Goal: Task Accomplishment & Management: Use online tool/utility

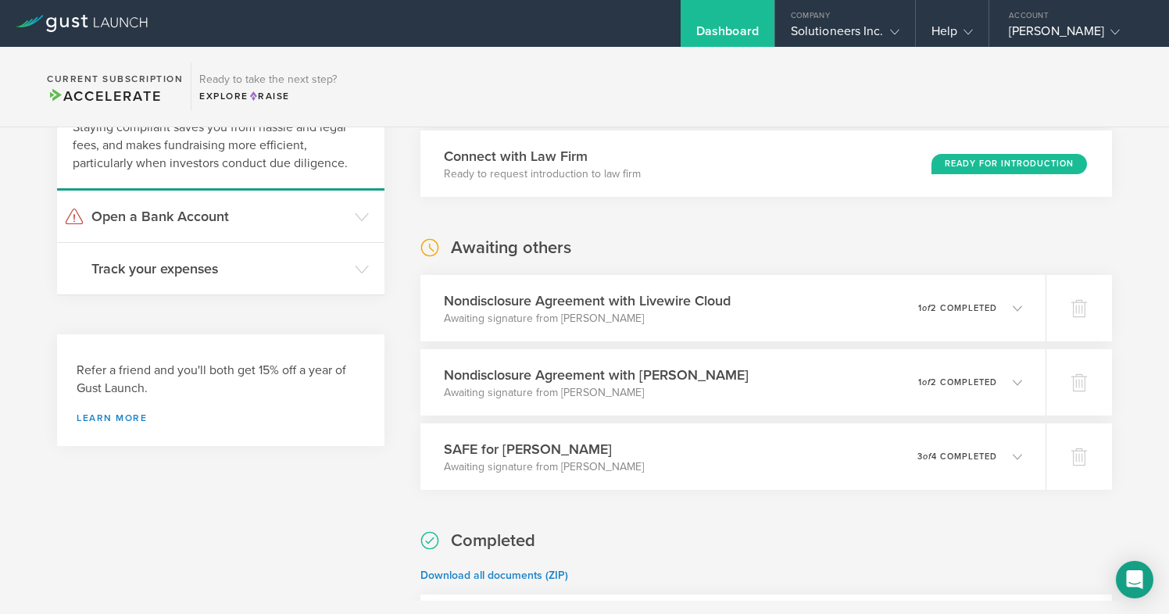
scroll to position [131, 0]
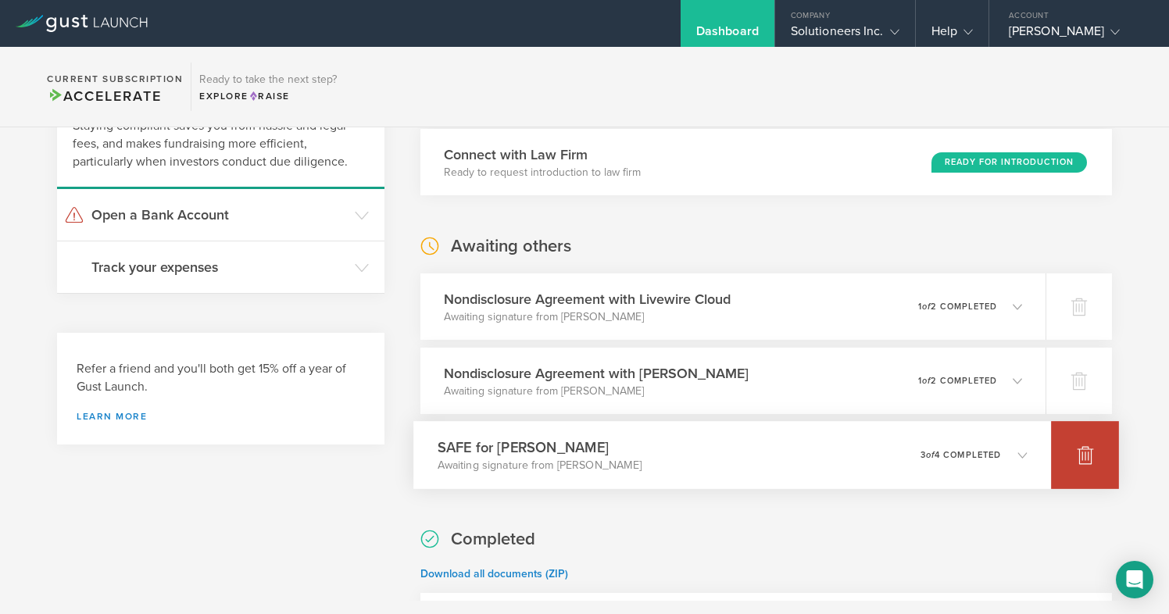
click at [1086, 474] on div at bounding box center [1085, 455] width 68 height 68
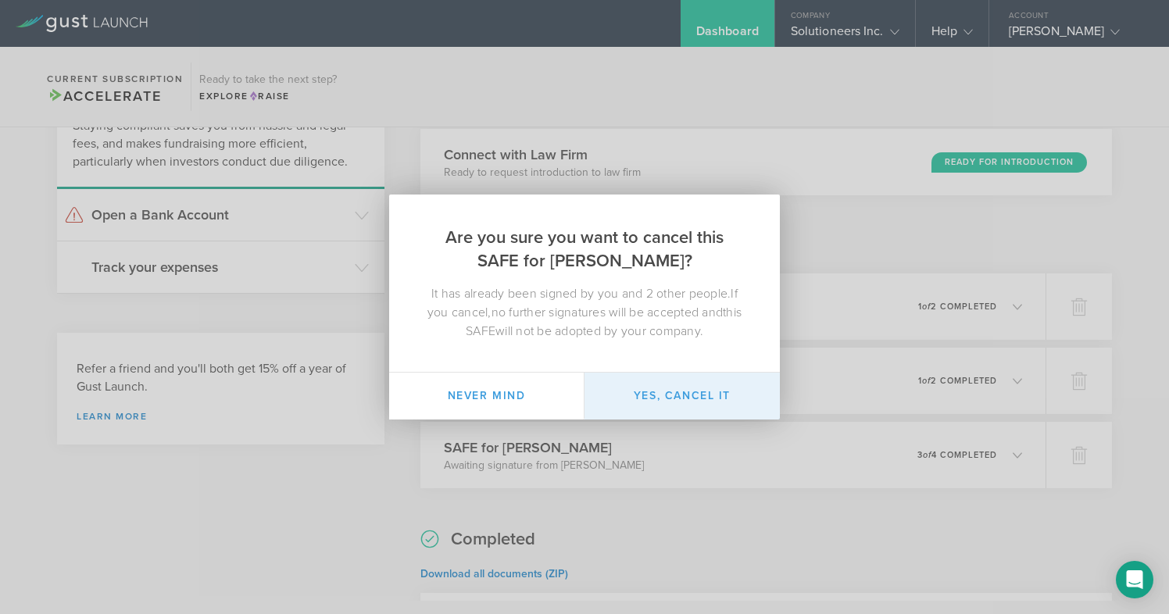
click at [700, 378] on button "Yes, cancel it" at bounding box center [682, 396] width 195 height 47
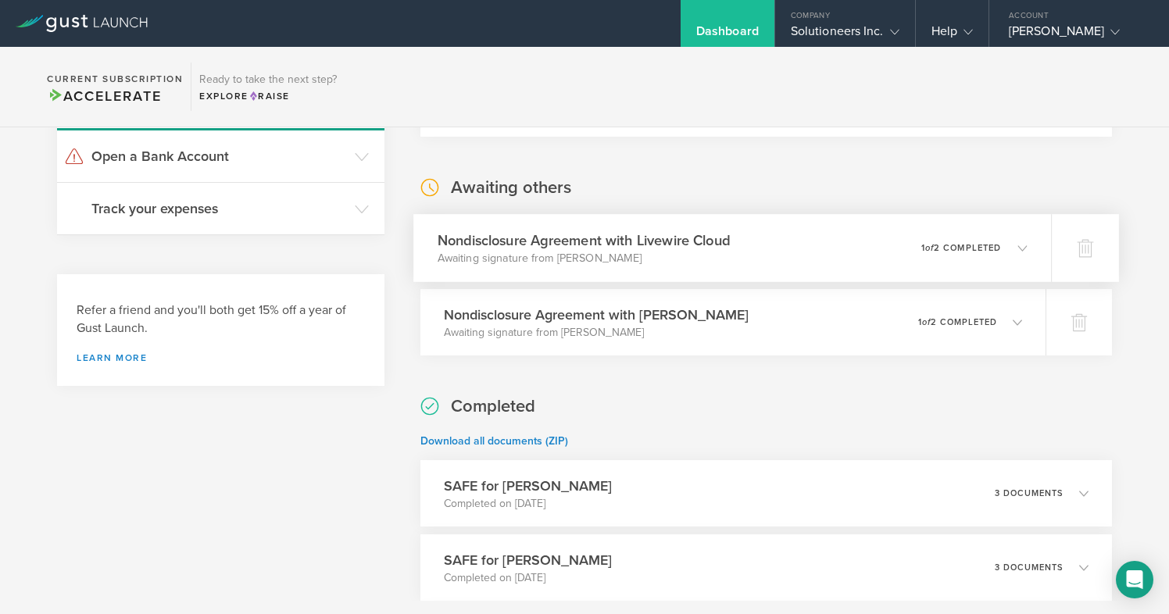
scroll to position [0, 0]
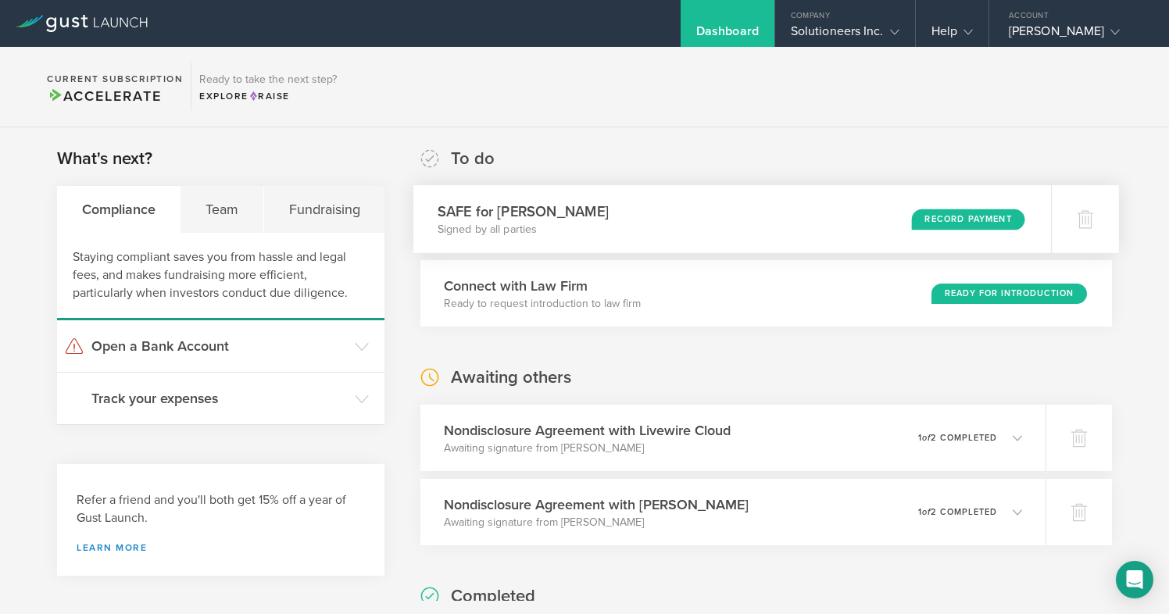
click at [975, 216] on div "Record Payment" at bounding box center [969, 219] width 114 height 21
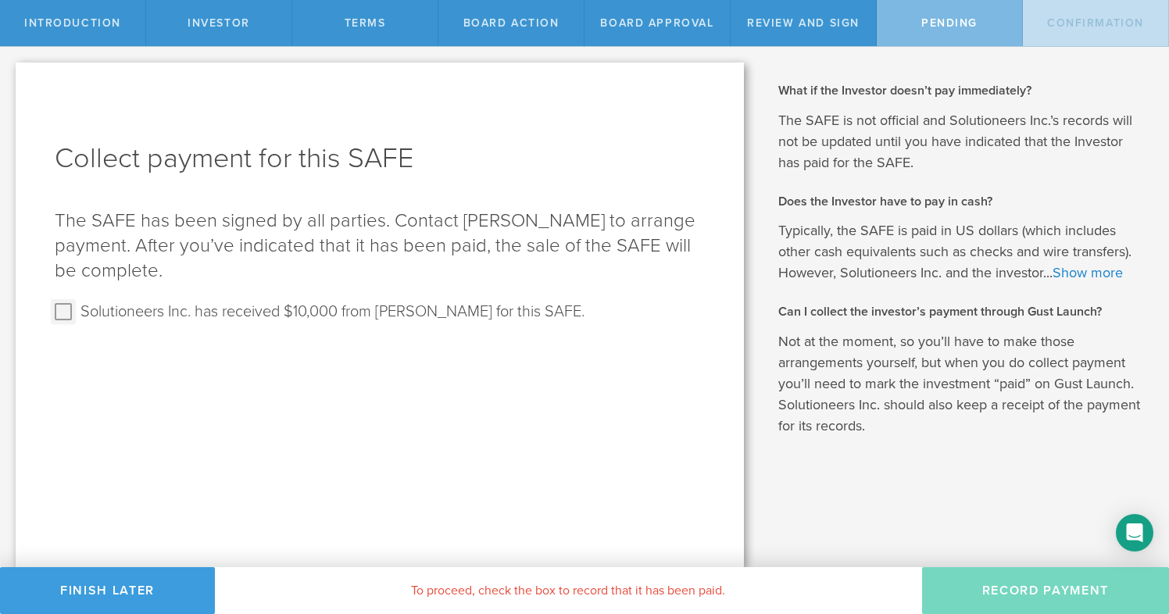
click at [73, 312] on input "Solutioneers Inc. has received $10,000 from [PERSON_NAME] for this SAFE." at bounding box center [63, 311] width 25 height 25
checkbox input "true"
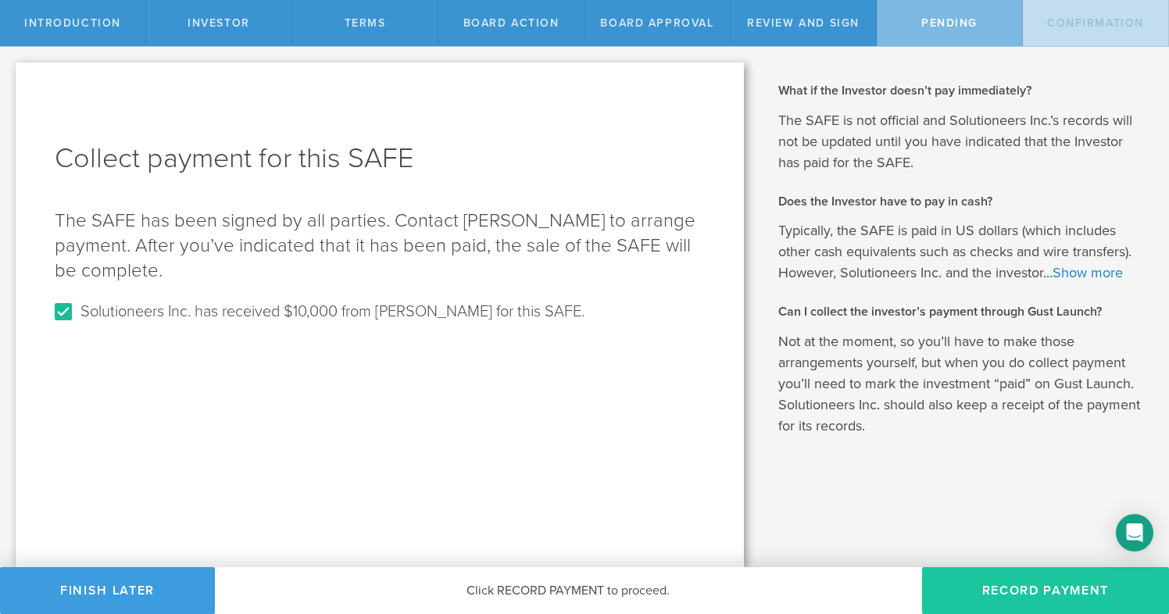
click at [1002, 591] on button "Record Payment" at bounding box center [1045, 590] width 247 height 47
click at [1048, 594] on button "Record Payment" at bounding box center [1045, 590] width 247 height 47
click at [1053, 604] on button "Record Payment" at bounding box center [1045, 590] width 247 height 47
